Goal: Find specific page/section

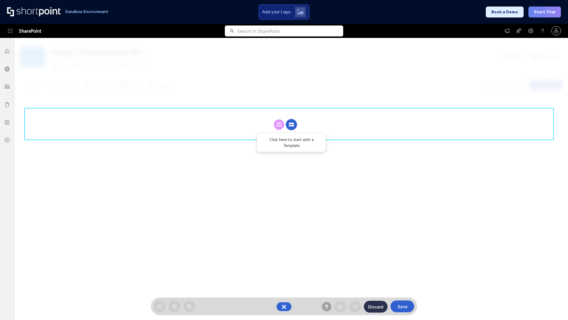
click at [292, 124] on circle at bounding box center [291, 124] width 11 height 11
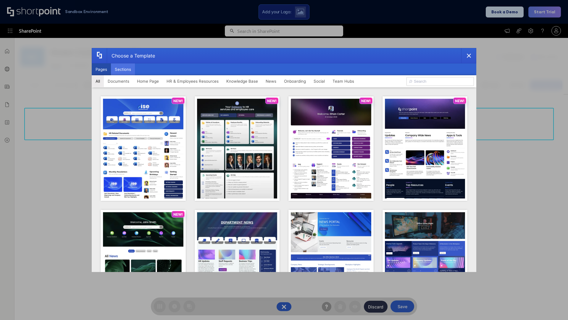
click at [123, 69] on button "Sections" at bounding box center [123, 69] width 24 height 12
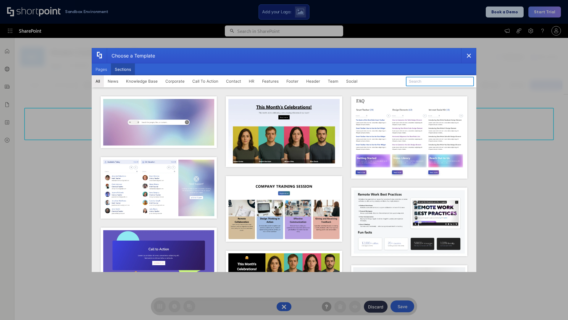
type input "Company Policy"
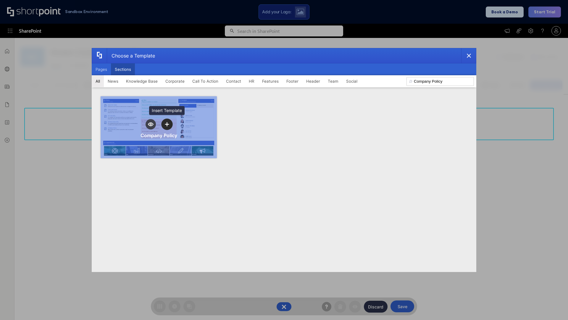
click at [167, 124] on icon "template selector" at bounding box center [167, 124] width 4 height 4
